Goal: Task Accomplishment & Management: Manage account settings

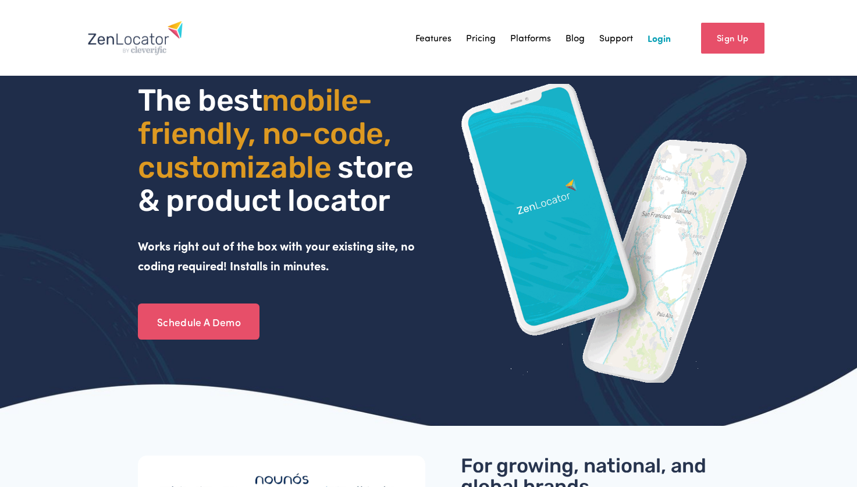
click at [651, 39] on link "Login" at bounding box center [659, 37] width 23 height 17
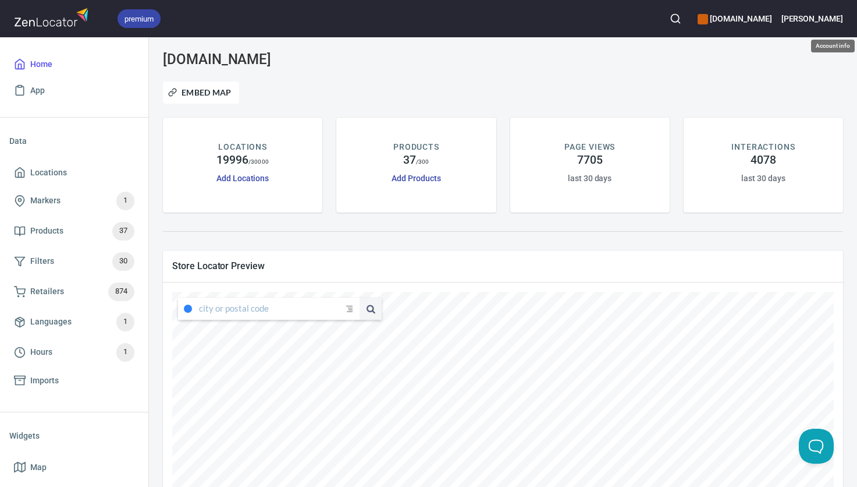
click at [829, 16] on h6 "[PERSON_NAME]" at bounding box center [813, 18] width 62 height 13
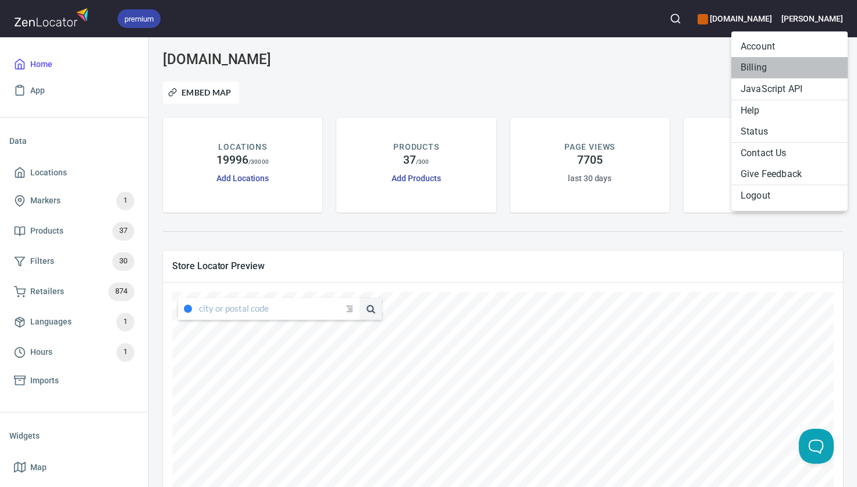
click at [749, 72] on li "Billing" at bounding box center [790, 67] width 116 height 21
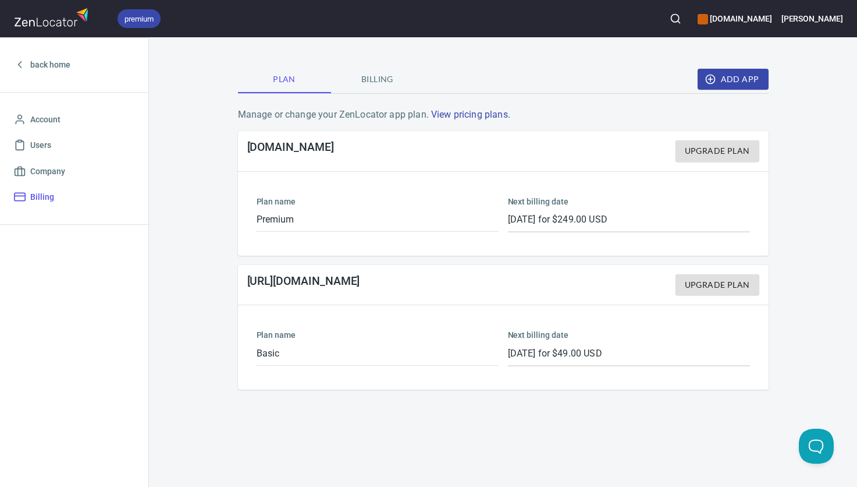
click at [374, 86] on span "Billing" at bounding box center [377, 79] width 79 height 15
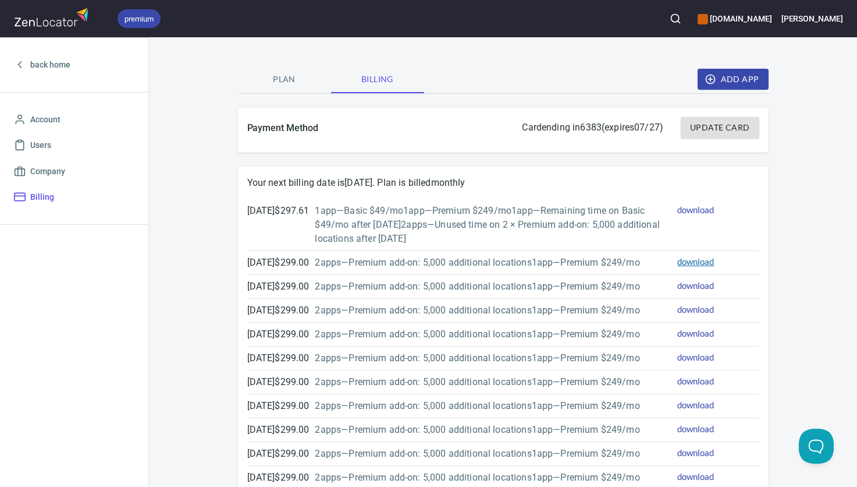
click at [692, 264] on link "download" at bounding box center [696, 261] width 37 height 10
